Goal: Task Accomplishment & Management: Complete application form

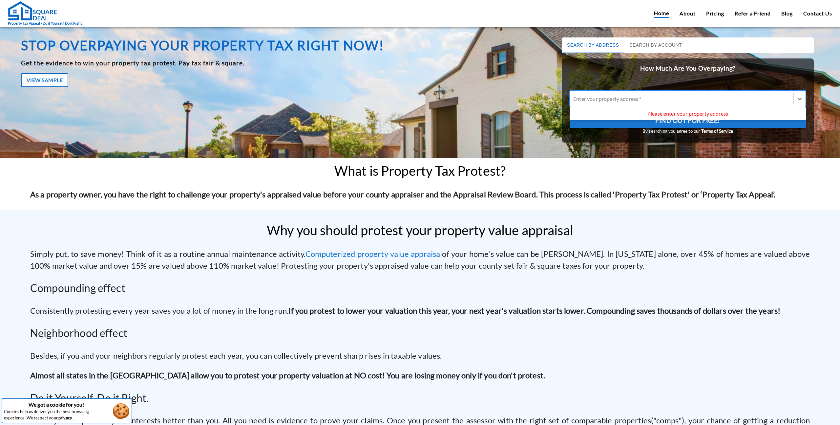
click at [621, 102] on div at bounding box center [681, 99] width 217 height 8
click at [574, 102] on input "Use Up and Down to choose options, press Enter to select the currently focused …" at bounding box center [573, 98] width 1 height 6
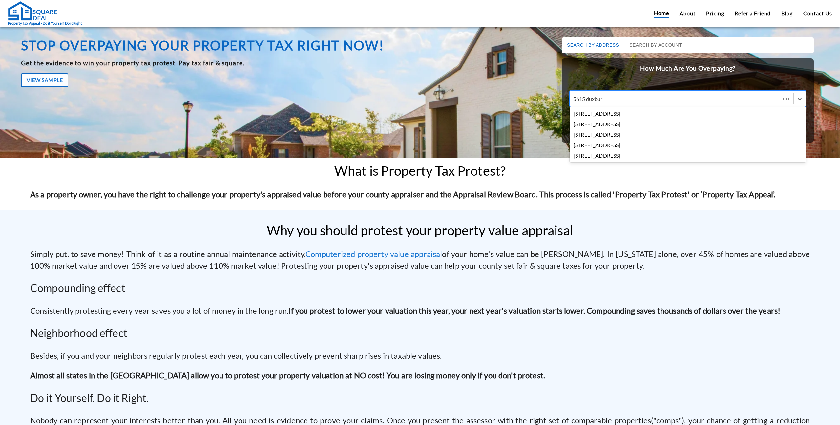
type input "5615 [GEOGRAPHIC_DATA]"
click at [629, 145] on div "[STREET_ADDRESS]" at bounding box center [688, 145] width 236 height 11
click at [607, 102] on input "5615 [GEOGRAPHIC_DATA]" at bounding box center [589, 98] width 33 height 6
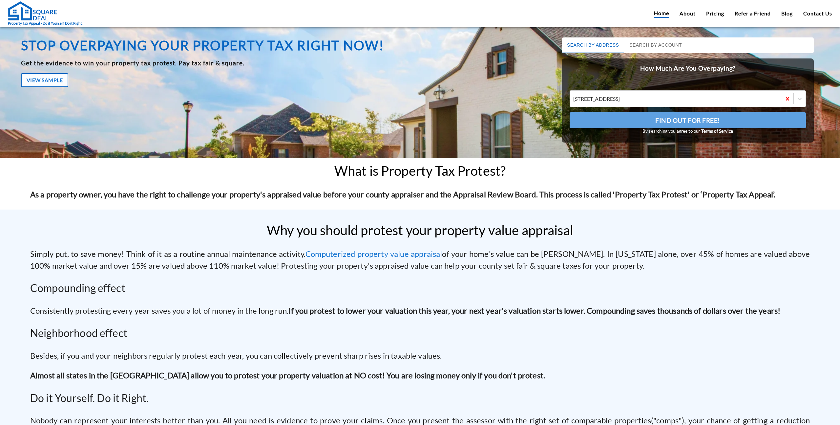
click at [664, 122] on span "Find Out For Free!" at bounding box center [687, 120] width 65 height 11
